Goal: Task Accomplishment & Management: Manage account settings

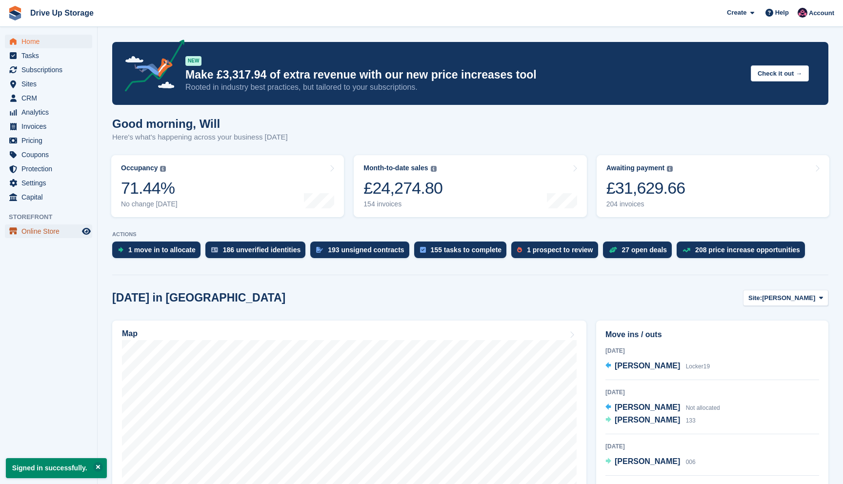
click at [43, 230] on span "Online Store" at bounding box center [50, 231] width 59 height 14
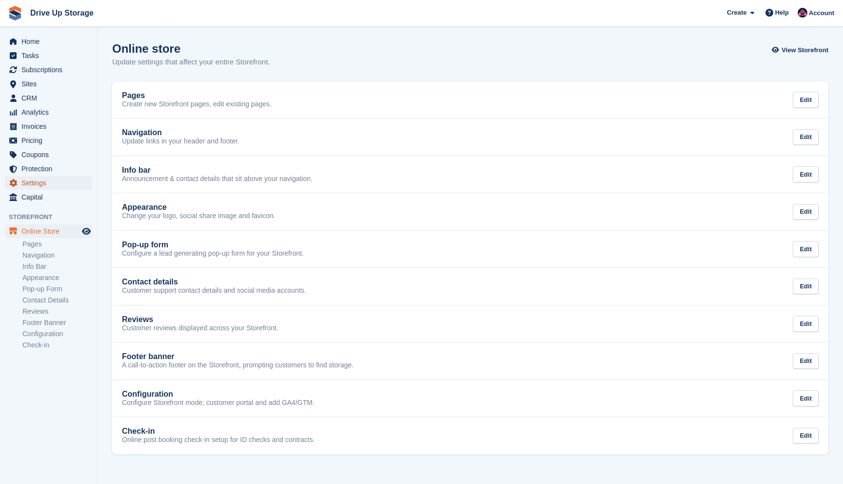
click at [41, 189] on span "Settings" at bounding box center [50, 183] width 59 height 14
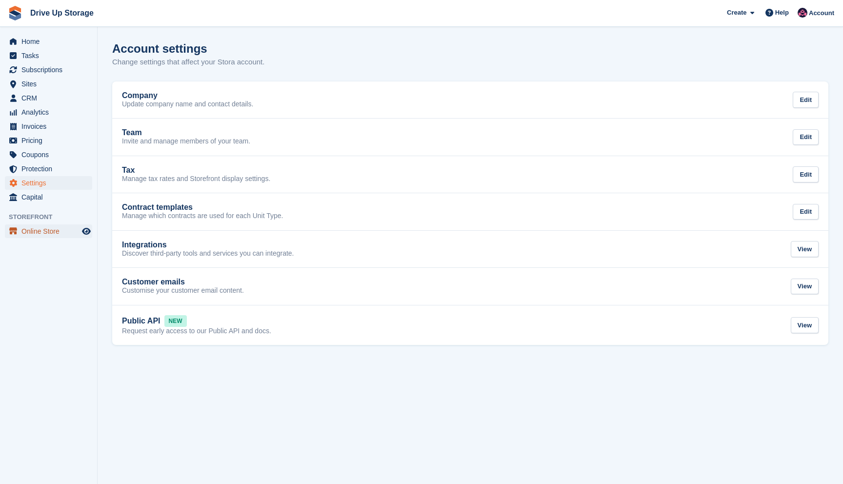
click at [43, 229] on span "Online Store" at bounding box center [50, 231] width 59 height 14
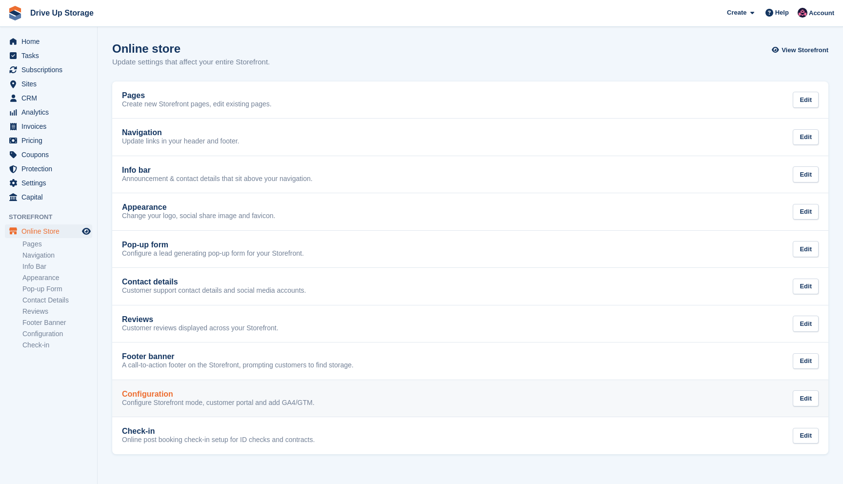
click at [215, 409] on link "Configuration Configure Storefront mode, customer portal and add GA4/GTM. Edit" at bounding box center [470, 398] width 716 height 37
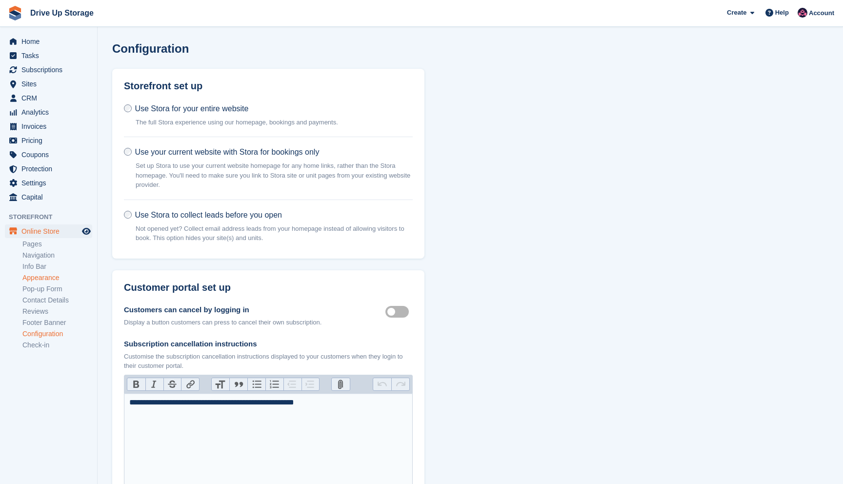
click at [49, 276] on link "Appearance" at bounding box center [57, 277] width 70 height 9
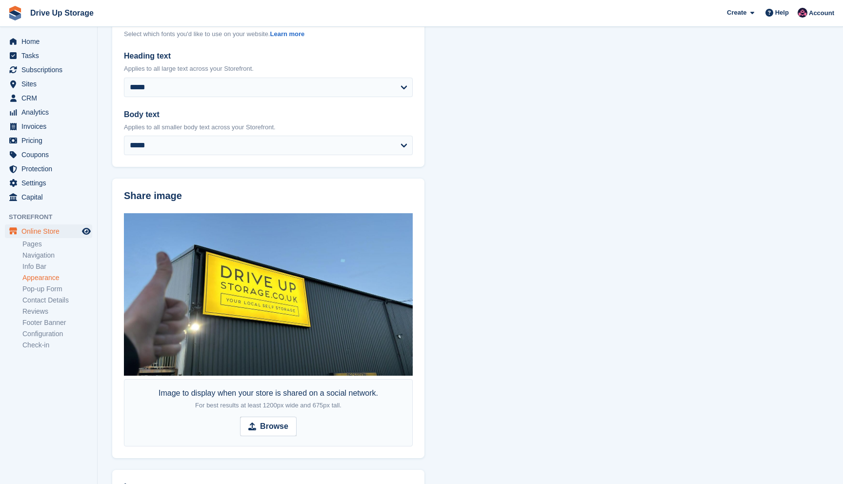
scroll to position [462, 0]
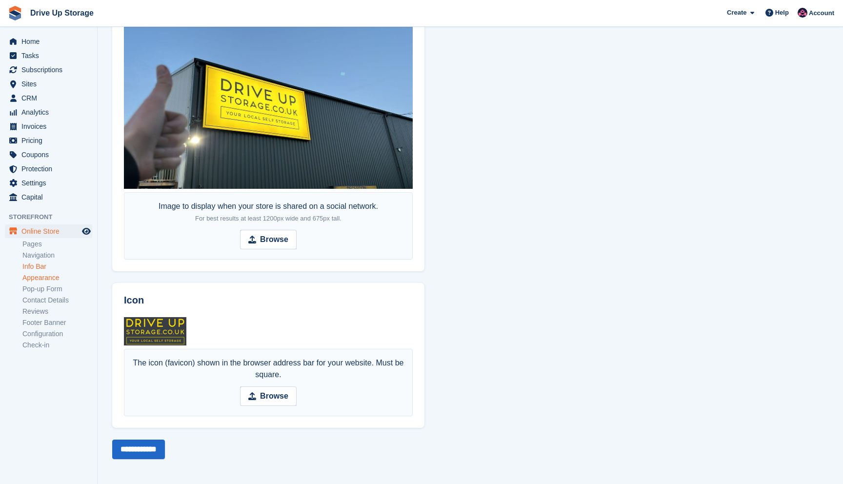
click at [34, 264] on link "Info Bar" at bounding box center [57, 266] width 70 height 9
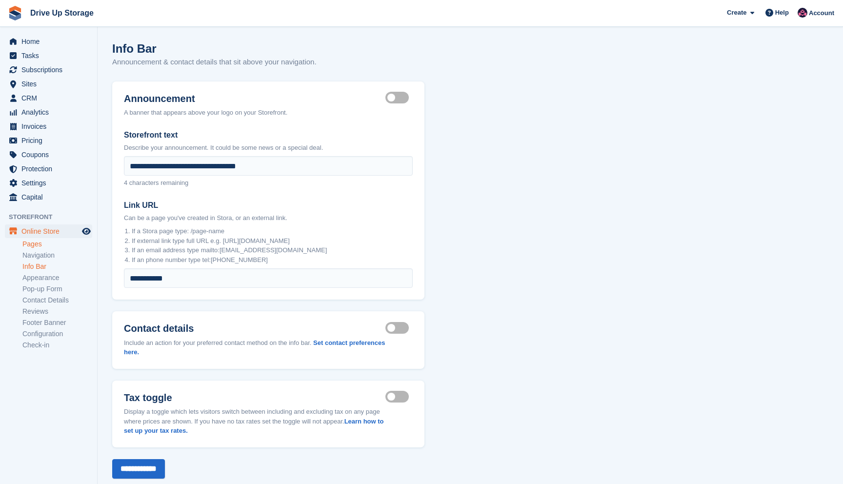
click at [34, 247] on link "Pages" at bounding box center [57, 243] width 70 height 9
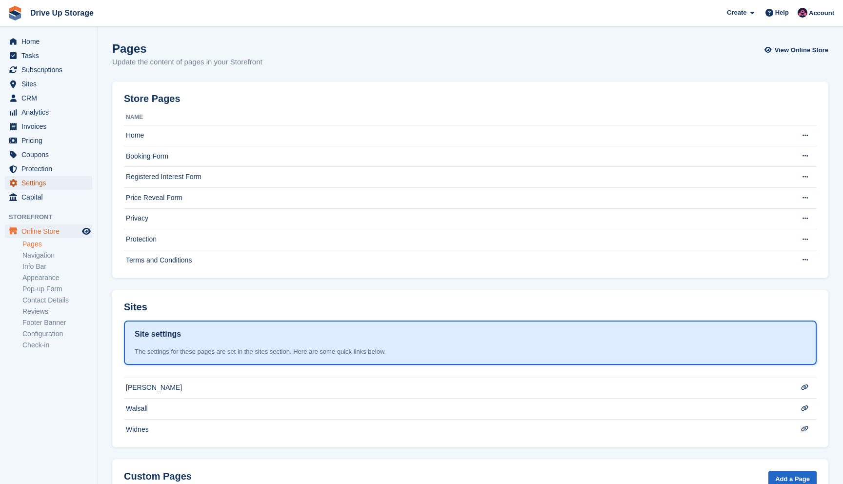
click at [37, 187] on span "Settings" at bounding box center [50, 183] width 59 height 14
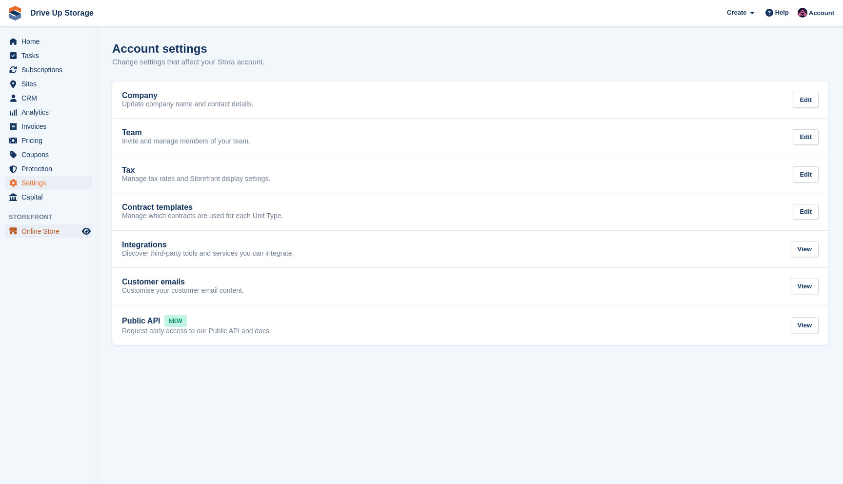
click at [35, 234] on span "Online Store" at bounding box center [50, 231] width 59 height 14
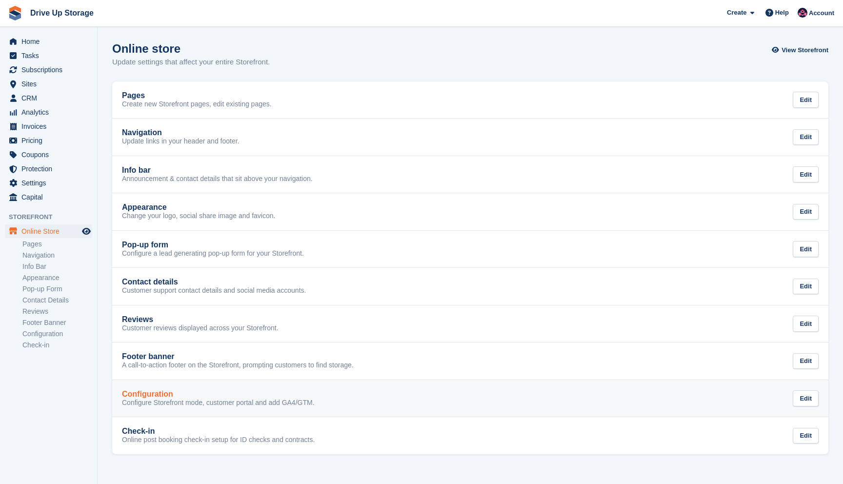
click at [227, 395] on div "Configuration" at bounding box center [218, 394] width 193 height 9
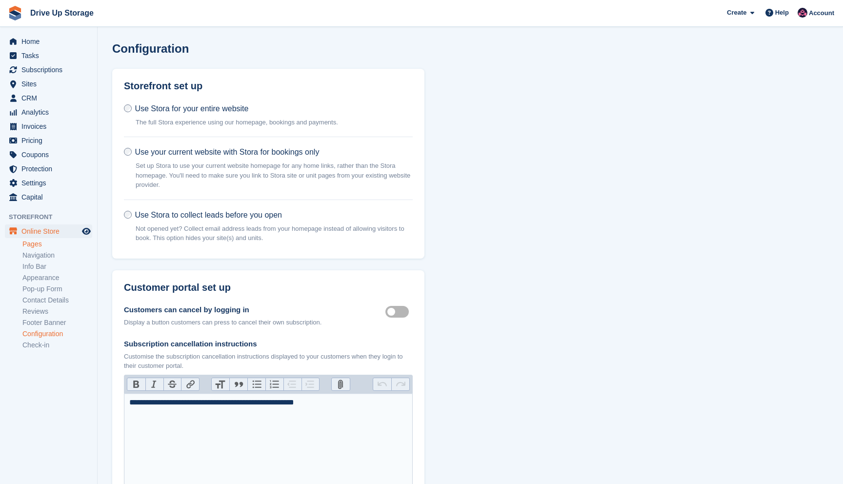
click at [52, 245] on link "Pages" at bounding box center [57, 243] width 70 height 9
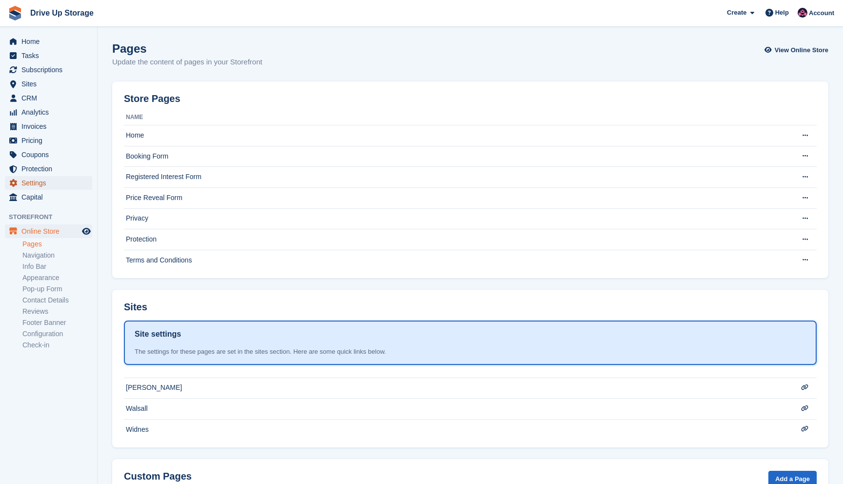
click at [41, 179] on span "Settings" at bounding box center [50, 183] width 59 height 14
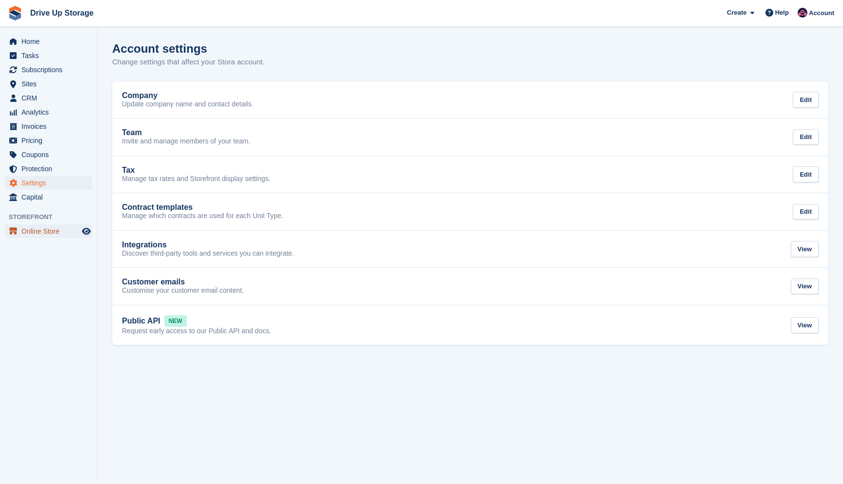
click at [26, 226] on span "Online Store" at bounding box center [50, 231] width 59 height 14
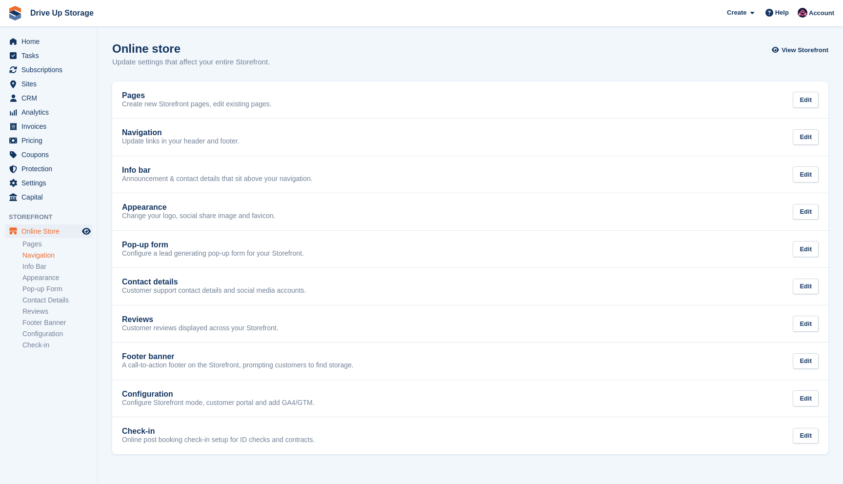
click at [35, 252] on link "Navigation" at bounding box center [57, 255] width 70 height 9
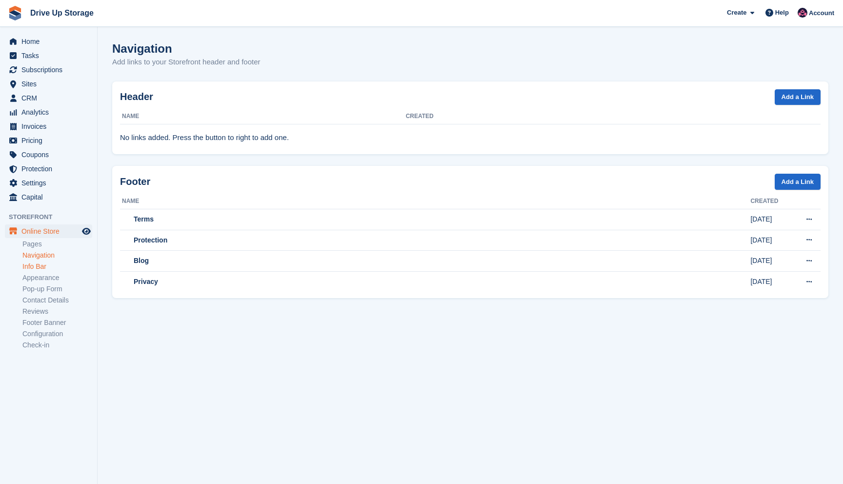
click at [37, 268] on link "Info Bar" at bounding box center [57, 266] width 70 height 9
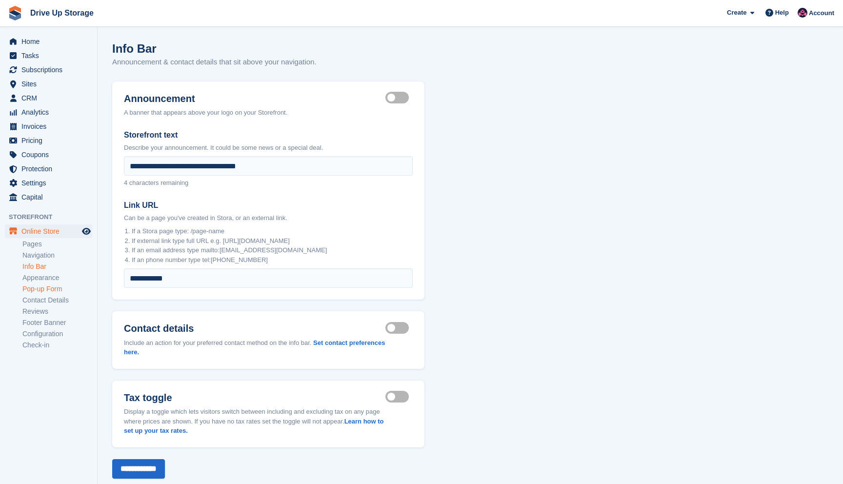
click at [38, 287] on link "Pop-up Form" at bounding box center [57, 288] width 70 height 9
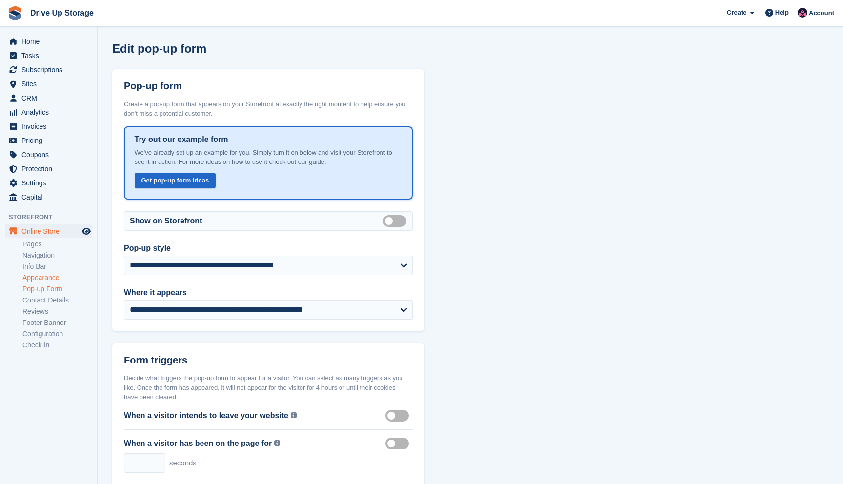
click at [40, 276] on link "Appearance" at bounding box center [57, 277] width 70 height 9
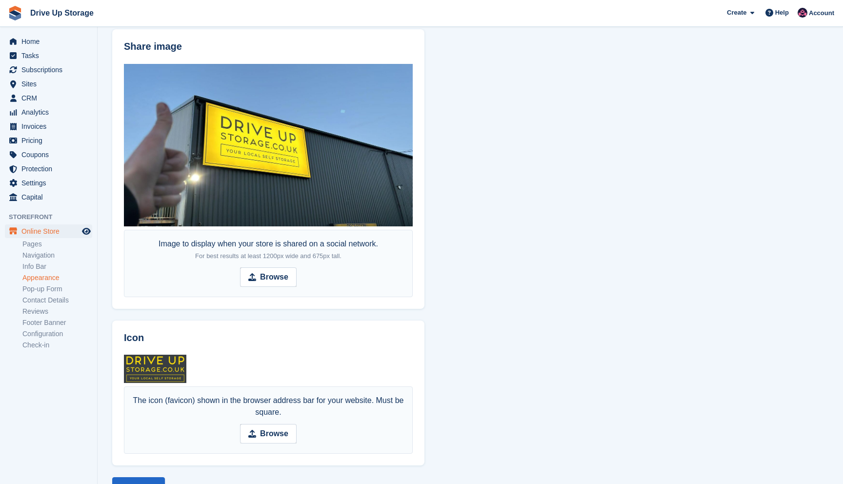
scroll to position [462, 0]
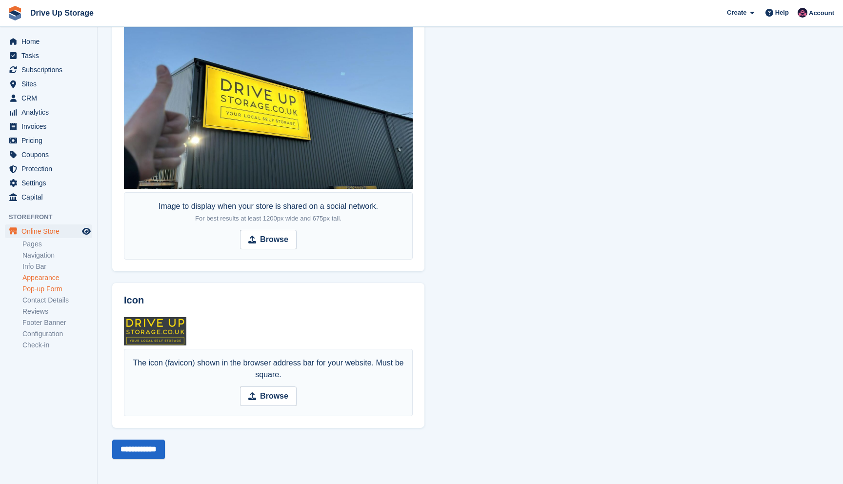
click at [48, 286] on link "Pop-up Form" at bounding box center [57, 288] width 70 height 9
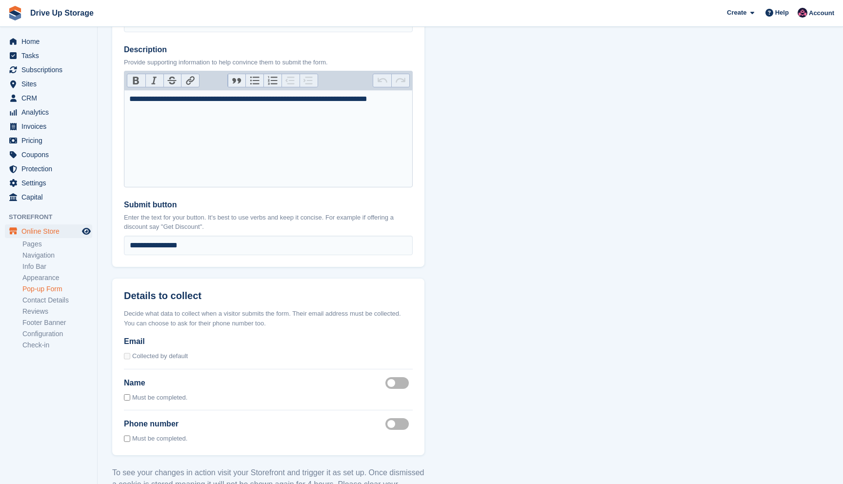
scroll to position [671, 0]
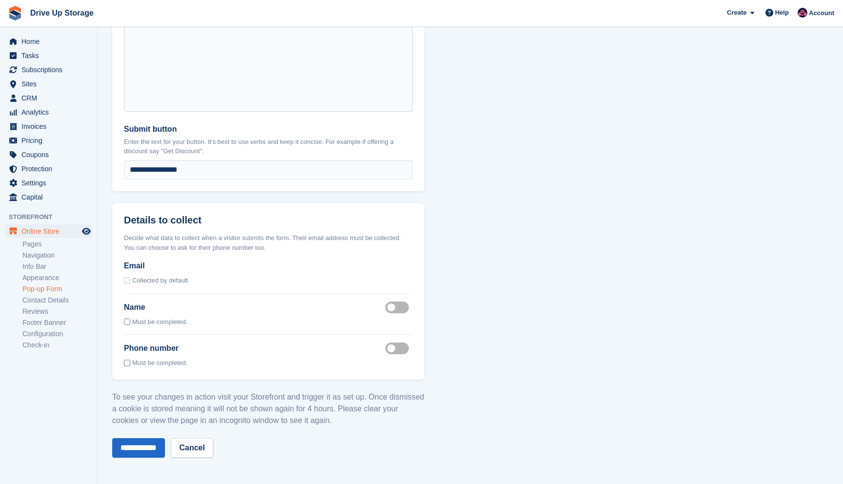
click at [44, 271] on ul "Pages Navigation Info Bar Appearance Pop-up Form Contact Details Reviews Footer…" at bounding box center [59, 294] width 75 height 112
click at [42, 297] on link "Contact Details" at bounding box center [57, 299] width 70 height 9
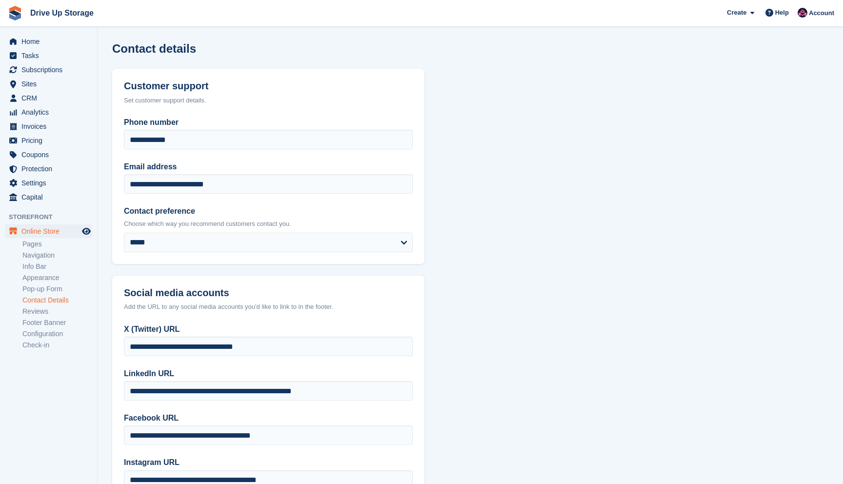
scroll to position [75, 0]
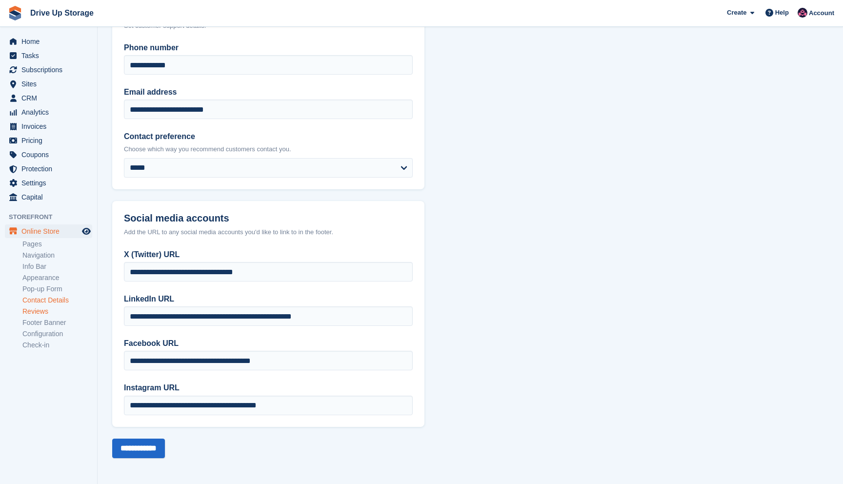
click at [42, 312] on link "Reviews" at bounding box center [57, 311] width 70 height 9
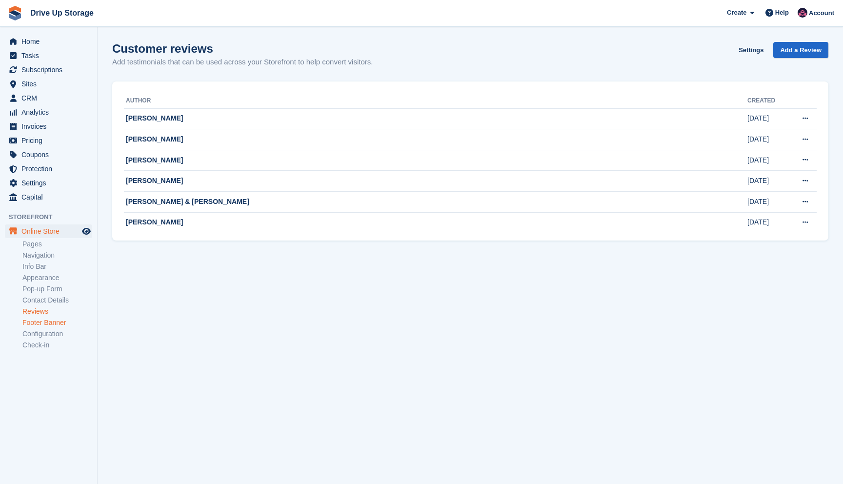
click at [52, 326] on link "Footer Banner" at bounding box center [57, 322] width 70 height 9
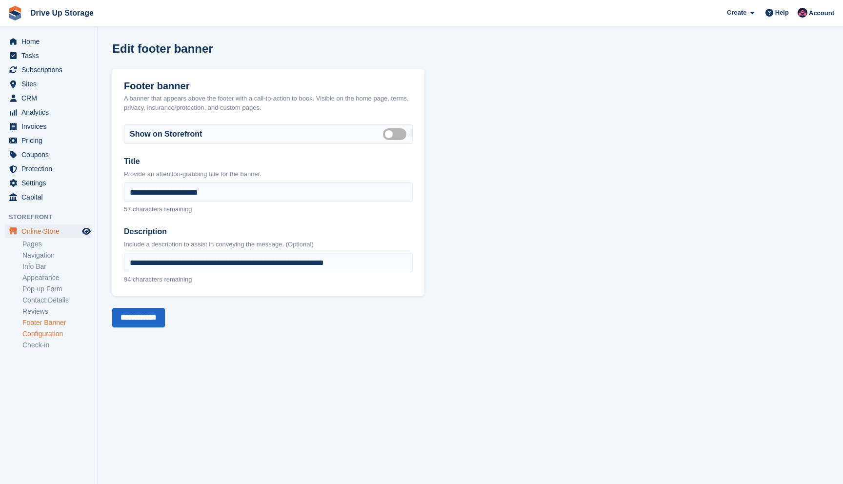
click at [55, 334] on link "Configuration" at bounding box center [57, 333] width 70 height 9
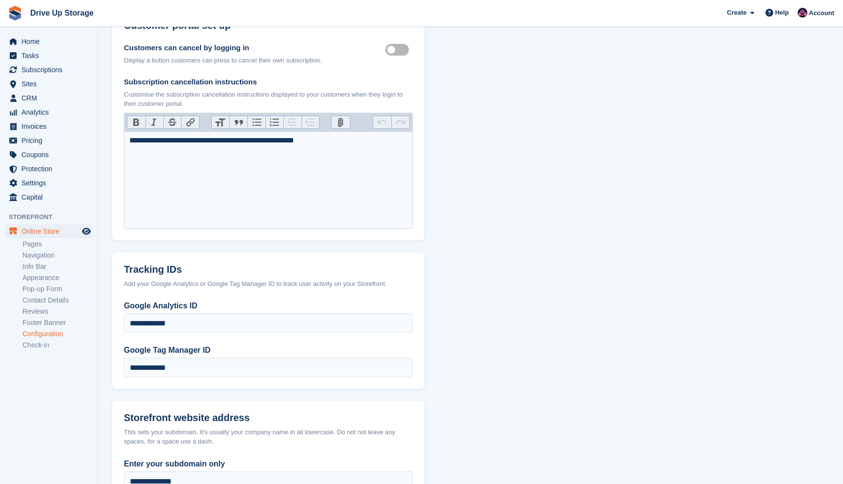
scroll to position [394, 0]
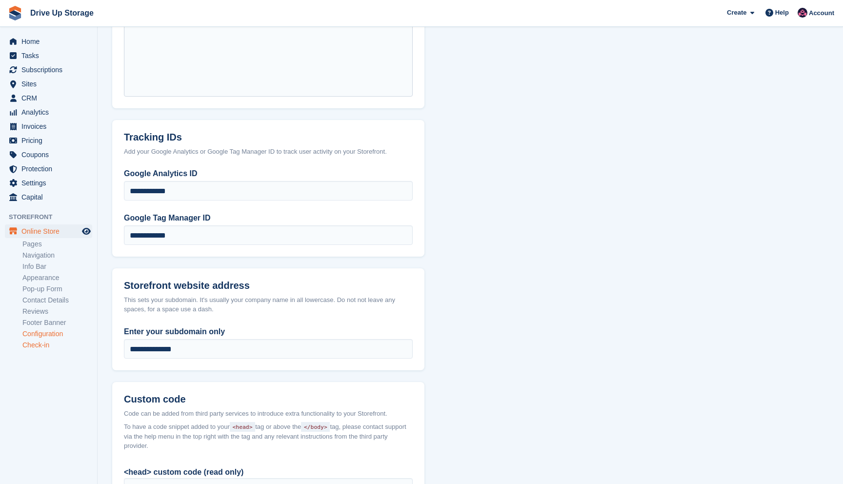
click at [33, 347] on link "Check-in" at bounding box center [57, 344] width 70 height 9
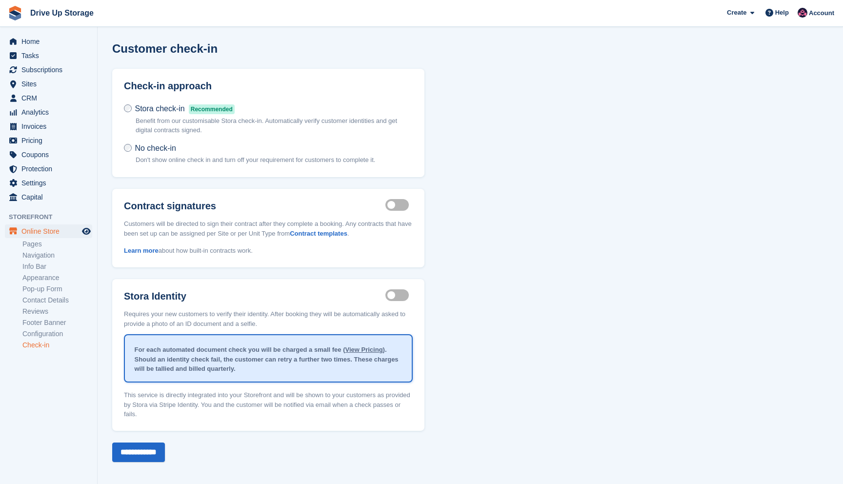
scroll to position [3, 0]
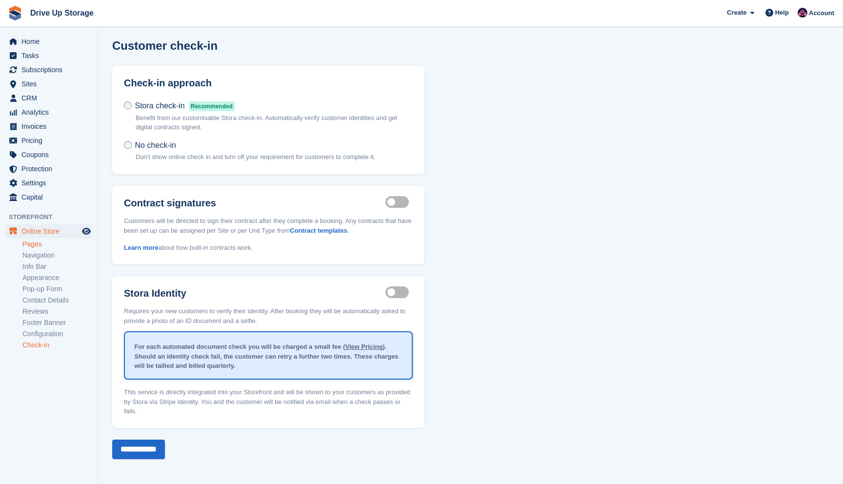
click at [39, 244] on link "Pages" at bounding box center [57, 243] width 70 height 9
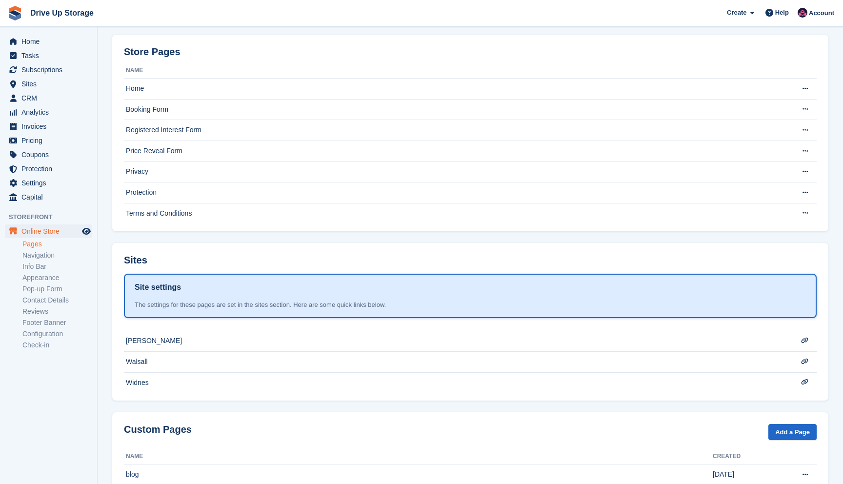
scroll to position [63, 0]
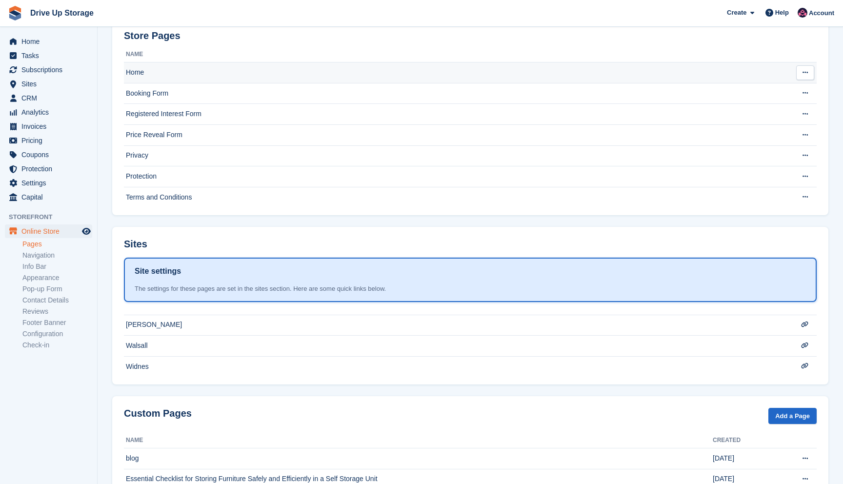
click at [181, 78] on td "Home" at bounding box center [453, 72] width 658 height 21
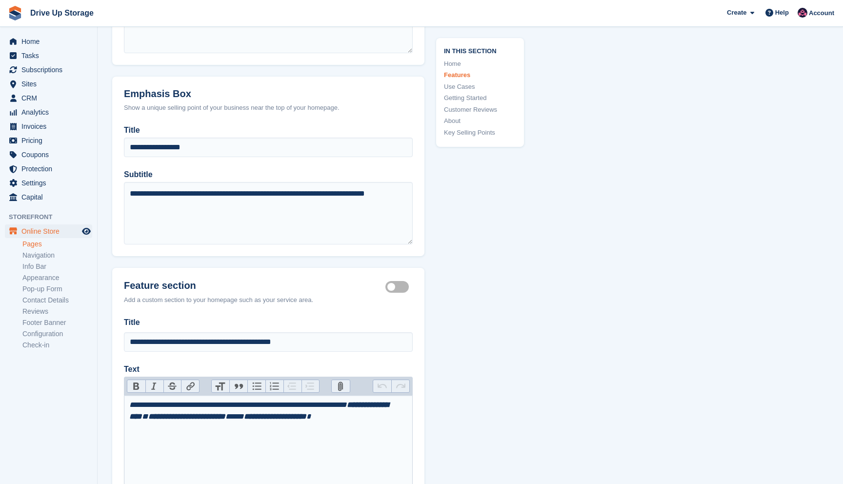
scroll to position [754, 0]
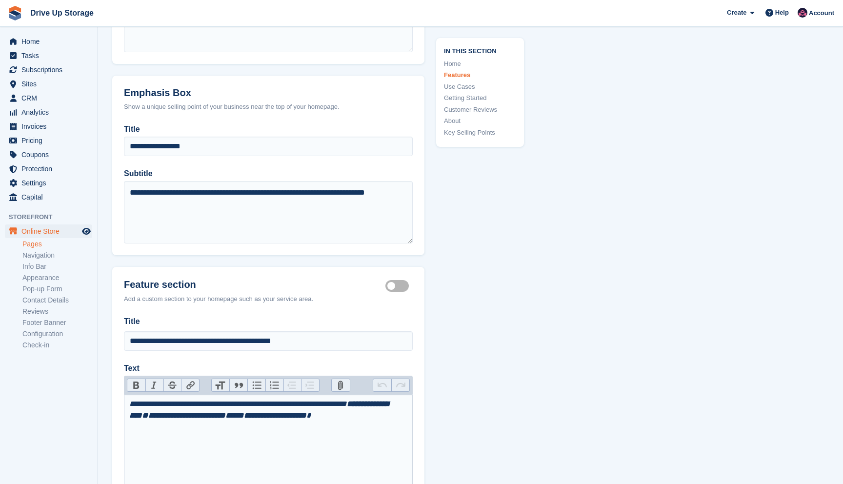
click at [459, 66] on link "Home" at bounding box center [480, 64] width 72 height 10
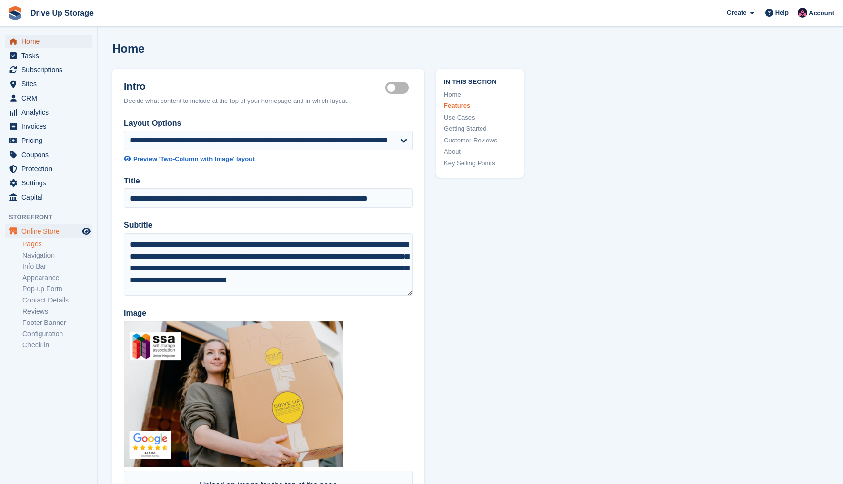
click at [26, 36] on span "Home" at bounding box center [50, 42] width 59 height 14
